Goal: Navigation & Orientation: Find specific page/section

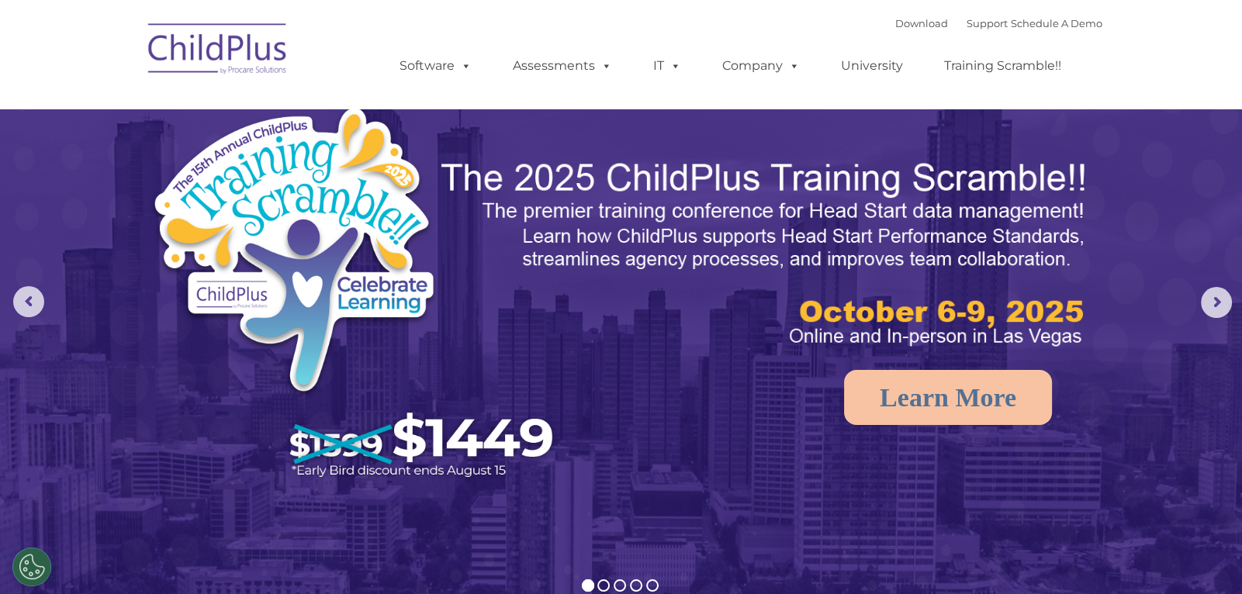
select select "MEDIUM"
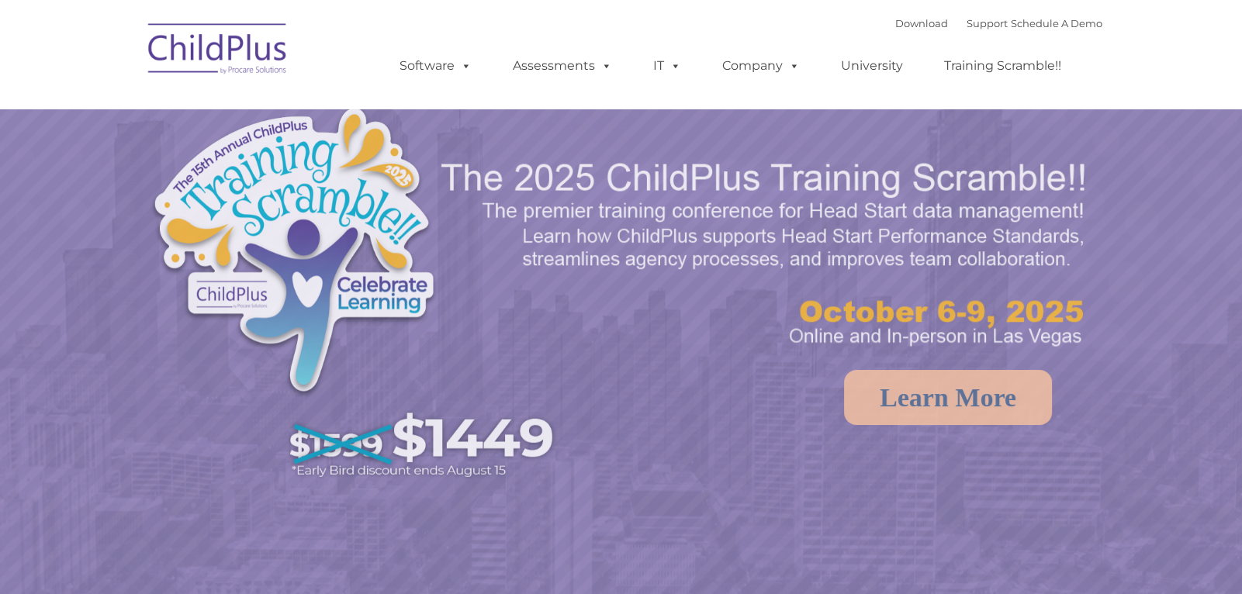
select select "MEDIUM"
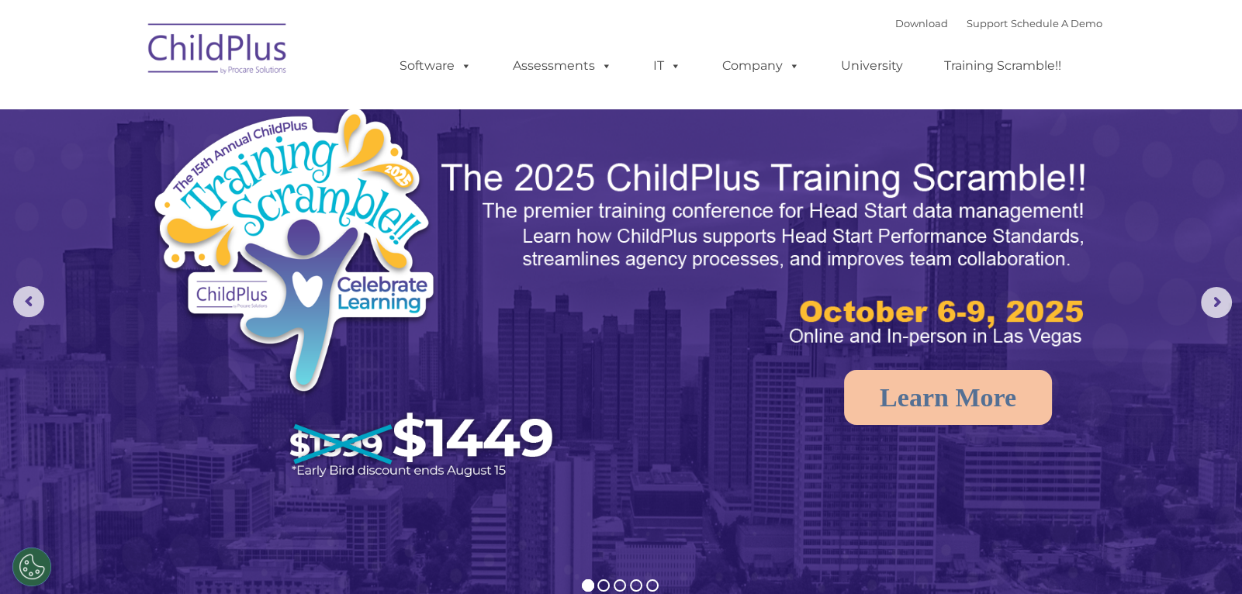
click at [903, 34] on div "Download Support | Schedule A Demo " at bounding box center [999, 23] width 207 height 23
click at [903, 19] on link "Download" at bounding box center [922, 23] width 53 height 12
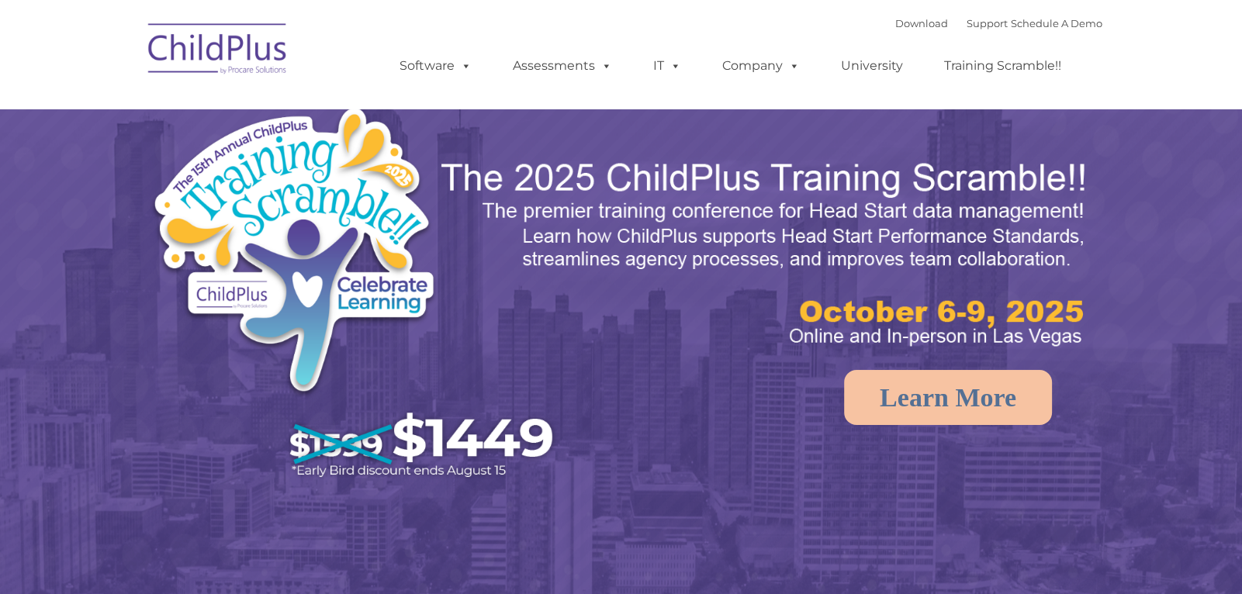
select select "MEDIUM"
